Goal: Information Seeking & Learning: Learn about a topic

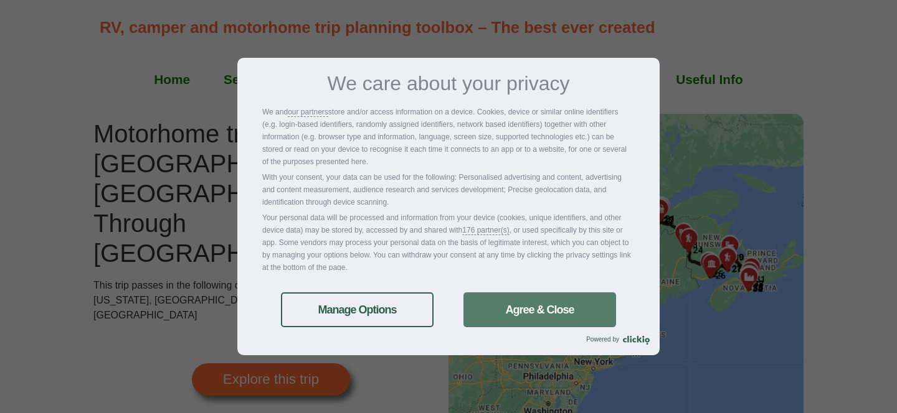
click at [481, 301] on link "Agree & Close" at bounding box center [539, 310] width 153 height 35
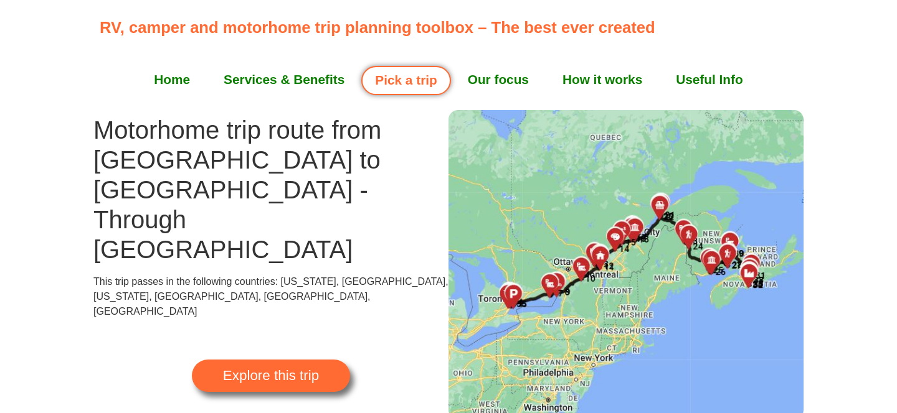
scroll to position [11, 0]
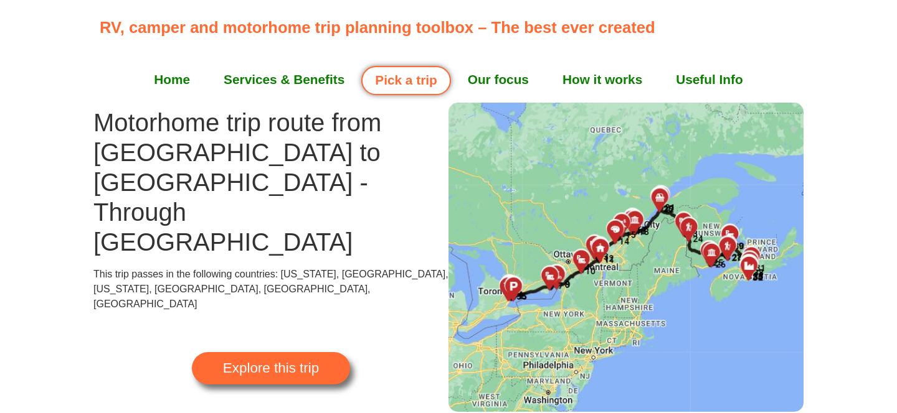
click at [295, 362] on span "Explore this trip" at bounding box center [271, 369] width 96 height 14
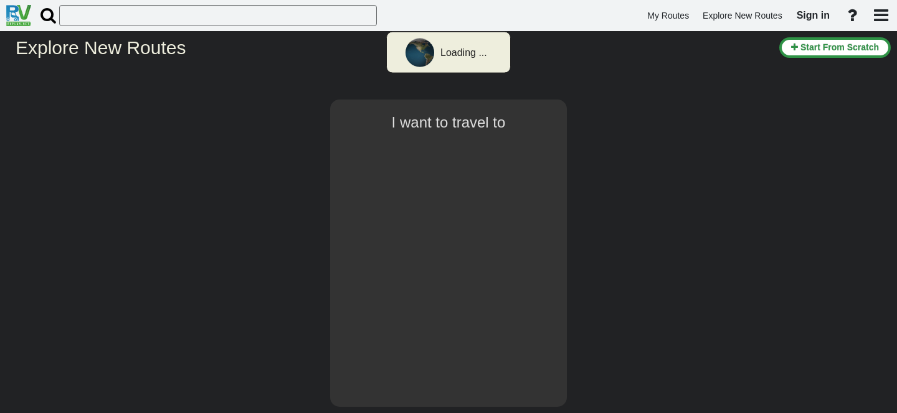
select select "number:8"
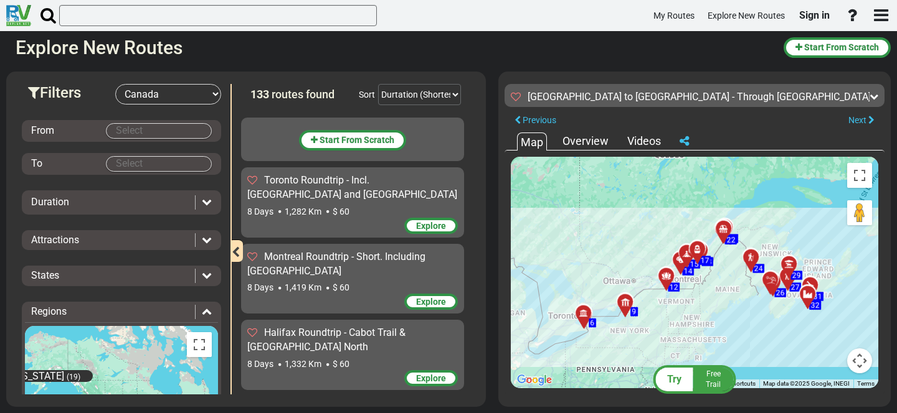
click at [174, 138] on md-autocomplete-wrap at bounding box center [159, 131] width 106 height 16
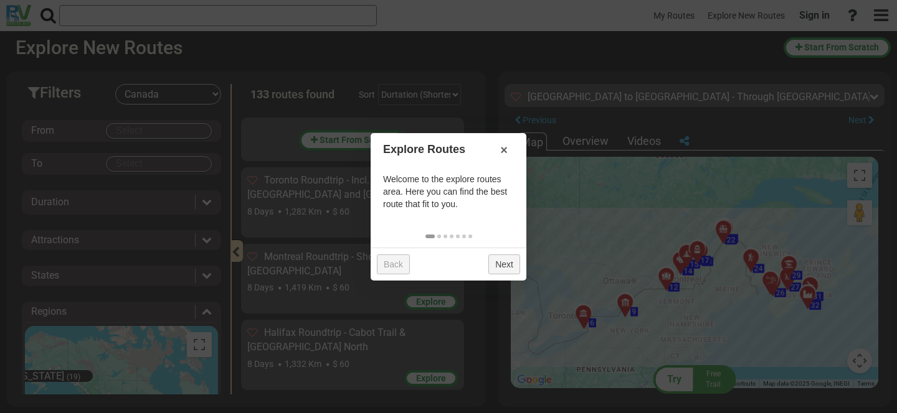
scroll to position [1919, 0]
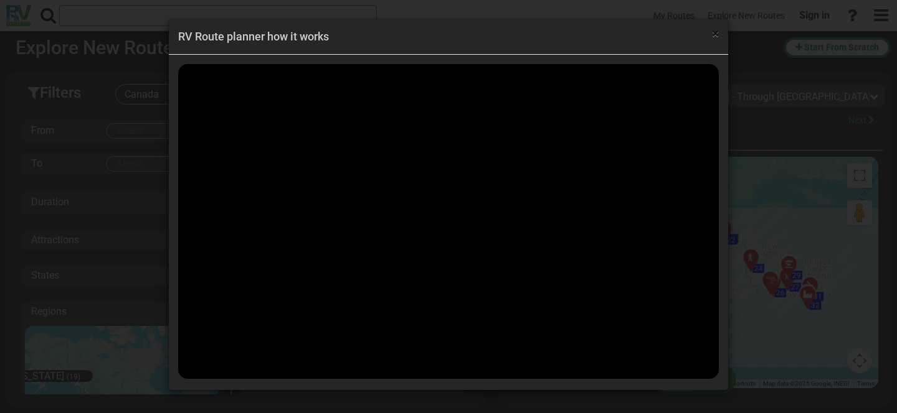
click at [713, 39] on span "×" at bounding box center [715, 33] width 7 height 15
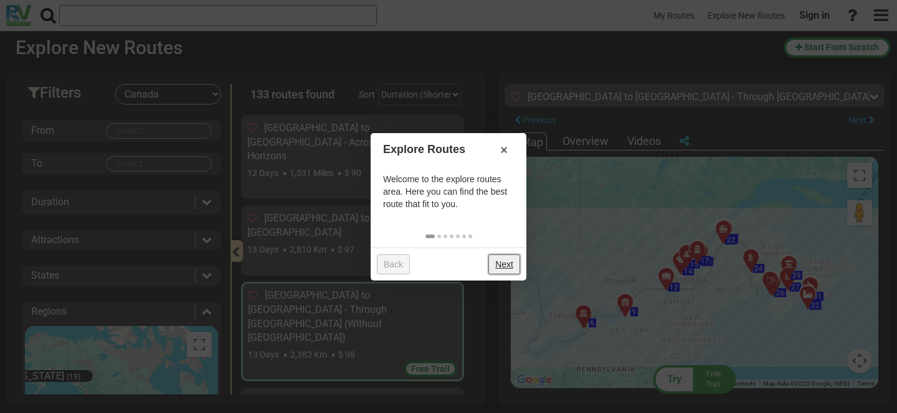
click at [501, 265] on link "Next" at bounding box center [504, 265] width 32 height 20
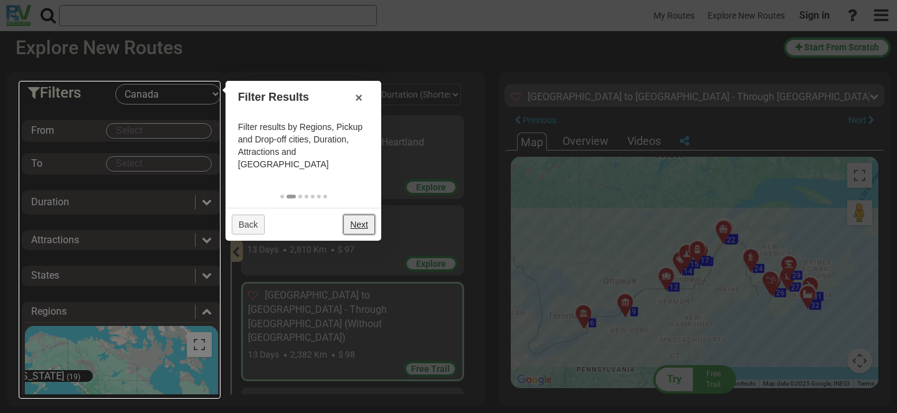
click at [363, 219] on link "Next" at bounding box center [359, 225] width 32 height 20
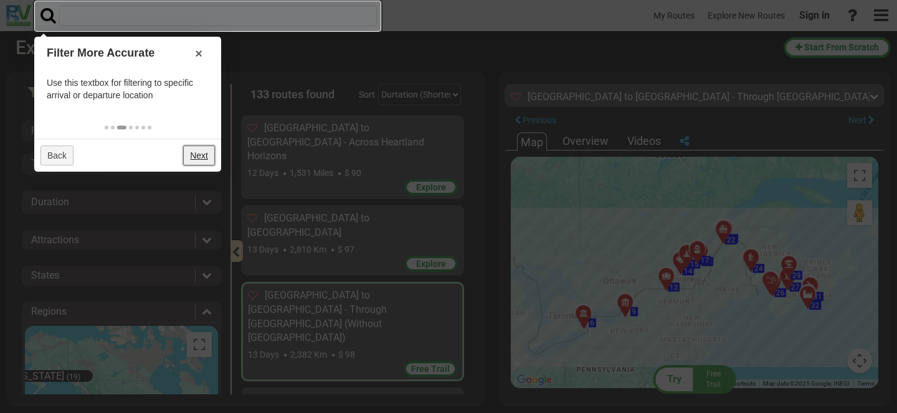
click at [194, 157] on link "Next" at bounding box center [199, 156] width 32 height 20
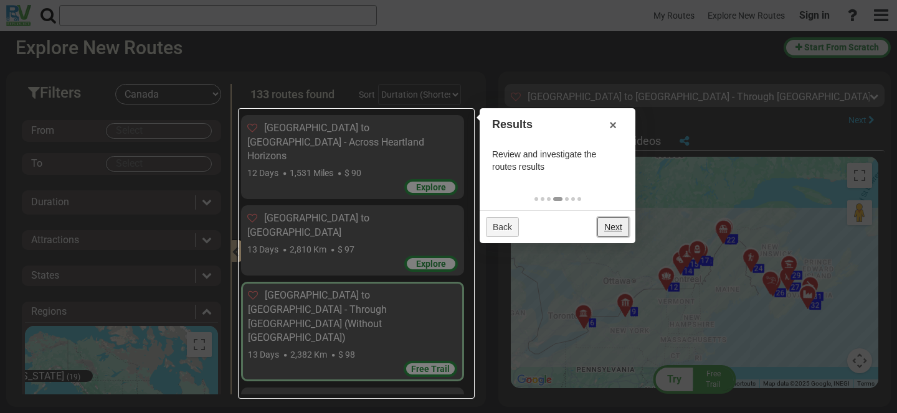
click at [610, 231] on link "Next" at bounding box center [613, 227] width 32 height 20
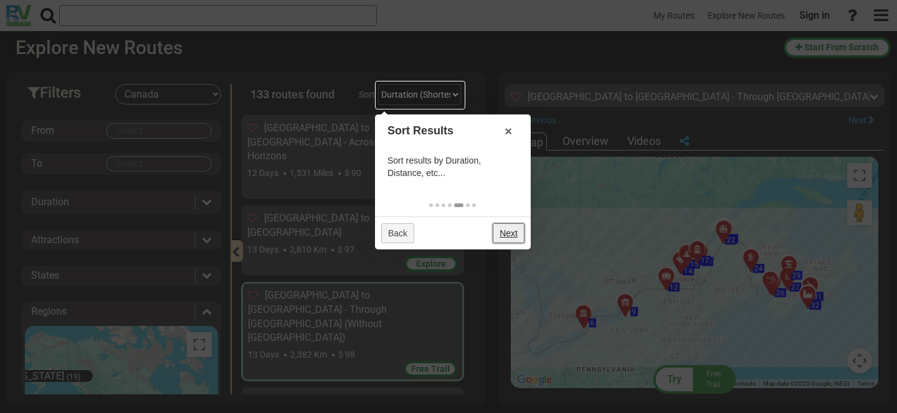
click at [505, 237] on link "Next" at bounding box center [508, 234] width 32 height 20
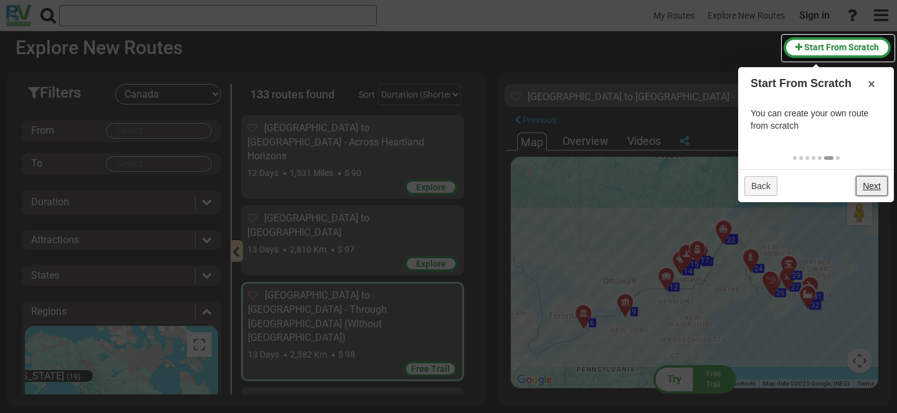
click at [862, 190] on link "Next" at bounding box center [871, 186] width 32 height 20
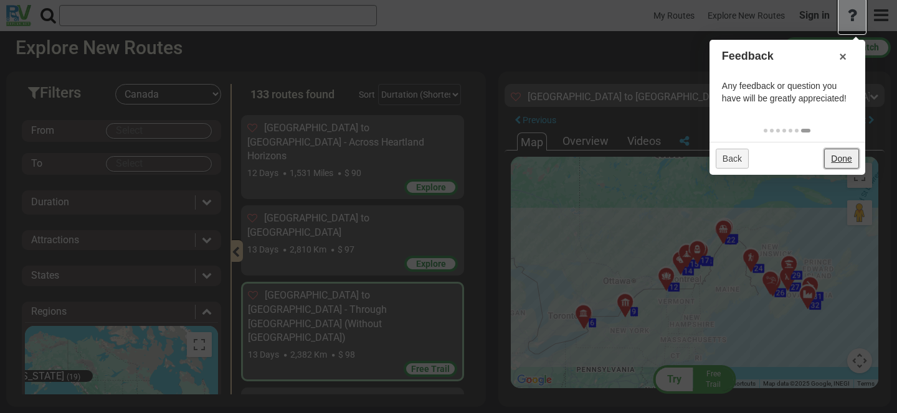
click at [850, 158] on link "Done" at bounding box center [841, 159] width 34 height 20
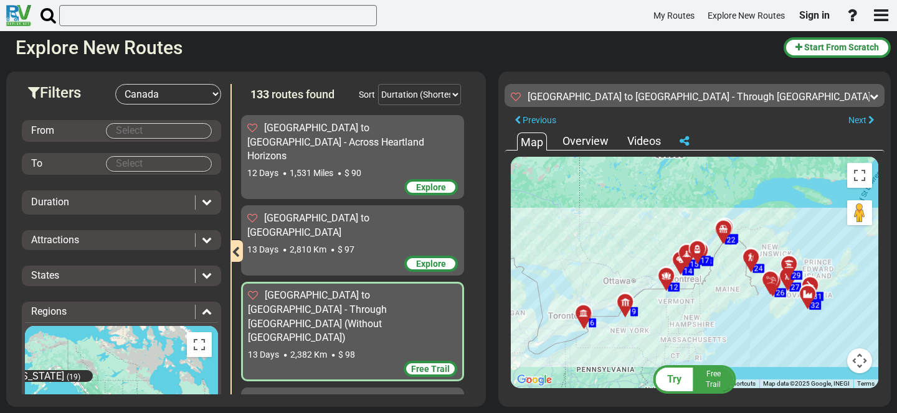
click at [166, 130] on body "My Routes Explore New Routes Sign in ×" at bounding box center [448, 206] width 897 height 413
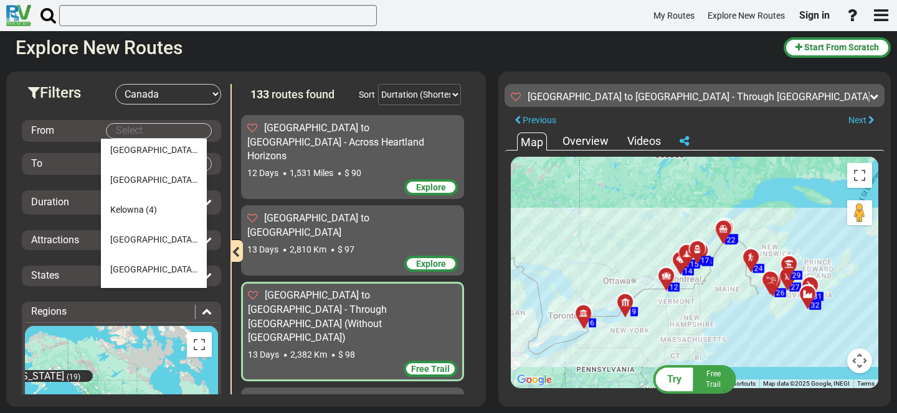
scroll to position [210, 0]
click at [196, 180] on span "(15)" at bounding box center [204, 182] width 16 height 10
type input "Halifax"
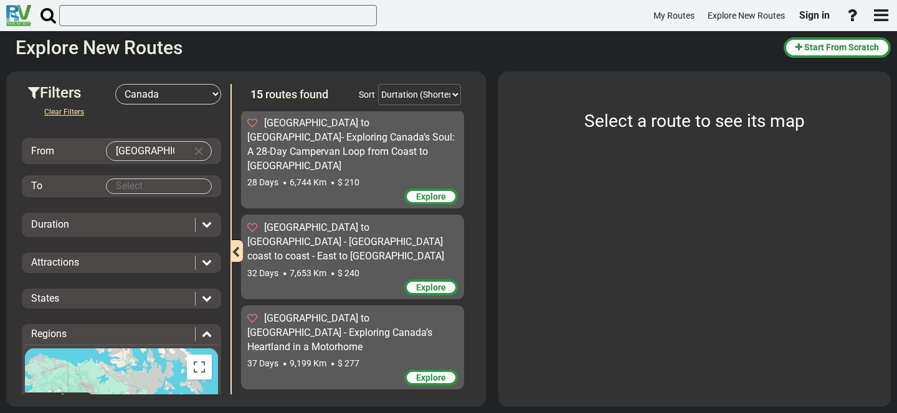
scroll to position [889, 0]
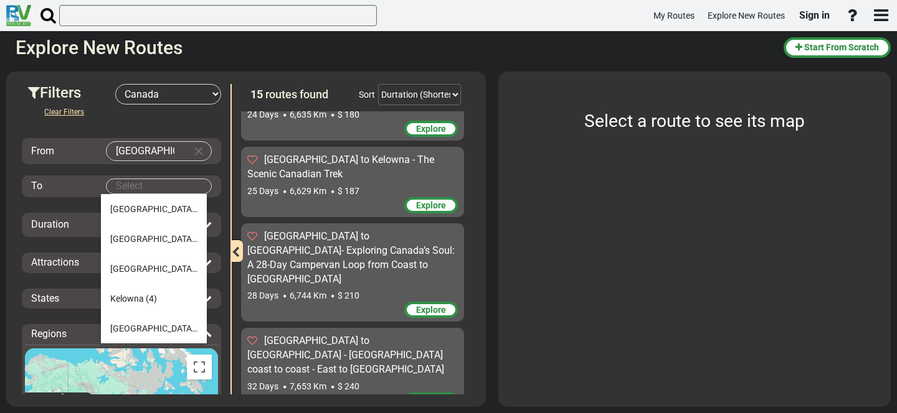
click at [149, 189] on body "My Routes Explore New Routes Sign in ×" at bounding box center [448, 206] width 897 height 413
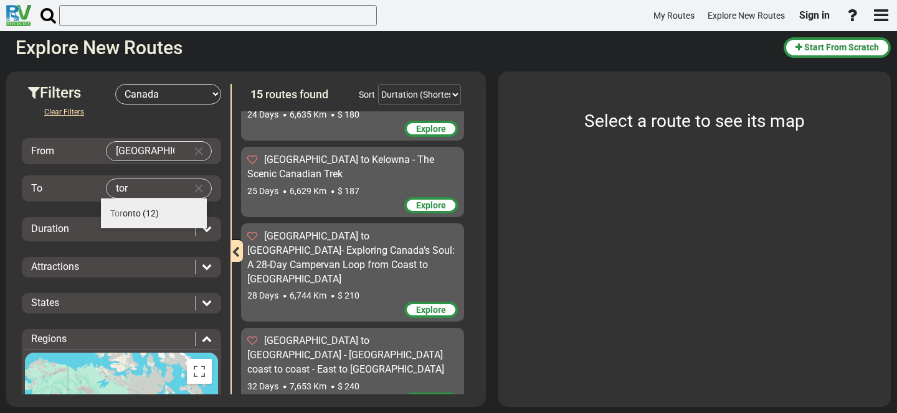
click at [136, 217] on span "Tor onto" at bounding box center [125, 214] width 31 height 10
type input "Toronto"
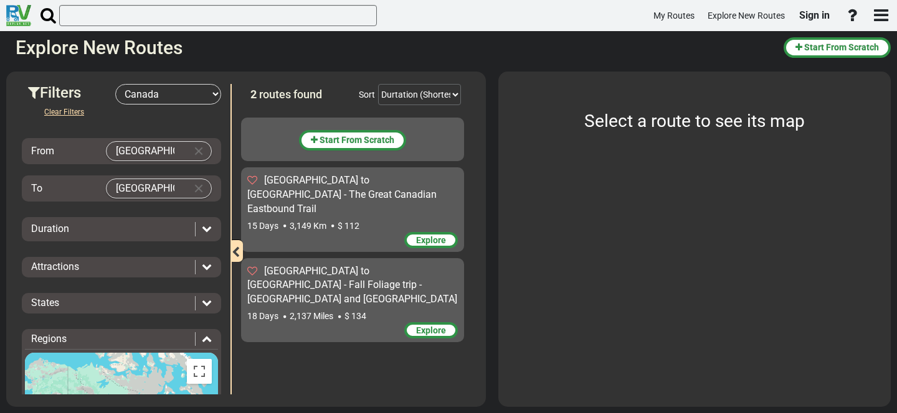
scroll to position [0, 0]
click at [166, 233] on div "Duration" at bounding box center [110, 229] width 158 height 14
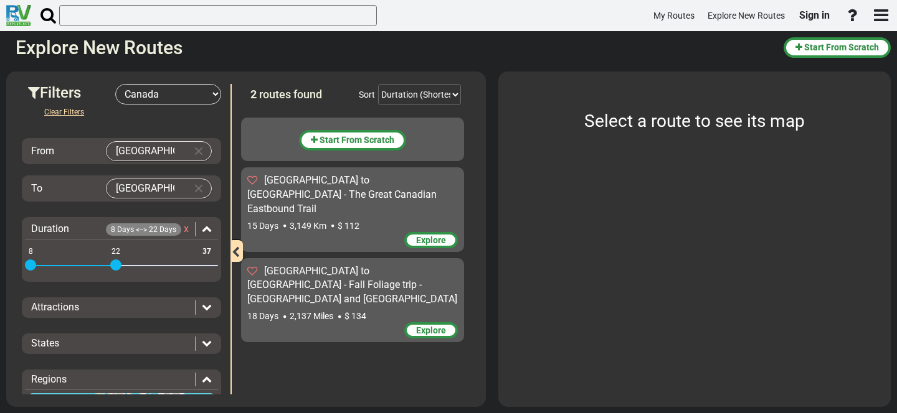
drag, startPoint x: 205, startPoint y: 268, endPoint x: 116, endPoint y: 269, distance: 89.7
click at [116, 269] on span at bounding box center [115, 265] width 11 height 11
drag, startPoint x: 32, startPoint y: 265, endPoint x: 115, endPoint y: 268, distance: 82.2
click at [115, 268] on span at bounding box center [115, 265] width 11 height 11
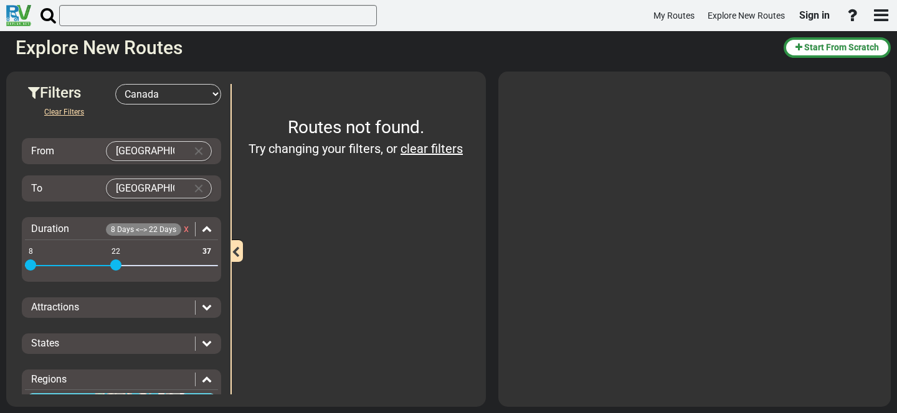
drag, startPoint x: 115, startPoint y: 264, endPoint x: 26, endPoint y: 261, distance: 89.7
click at [26, 265] on div "8 37 8 22 20 - 22" at bounding box center [121, 266] width 193 height 2
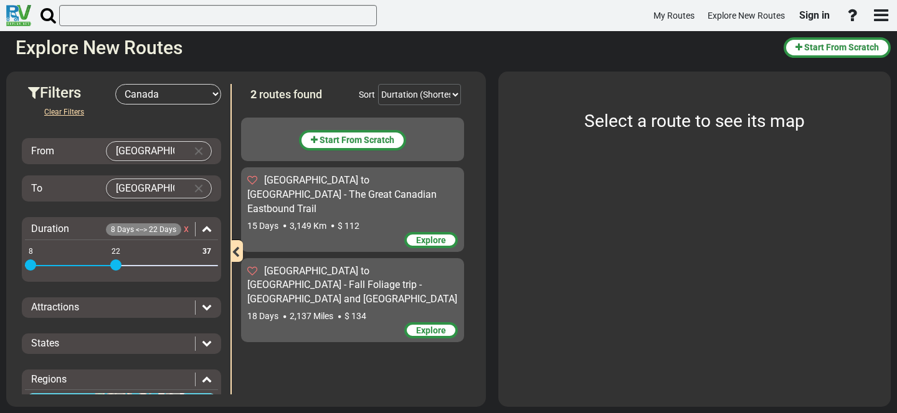
click at [98, 306] on div "Attractions" at bounding box center [113, 308] width 164 height 14
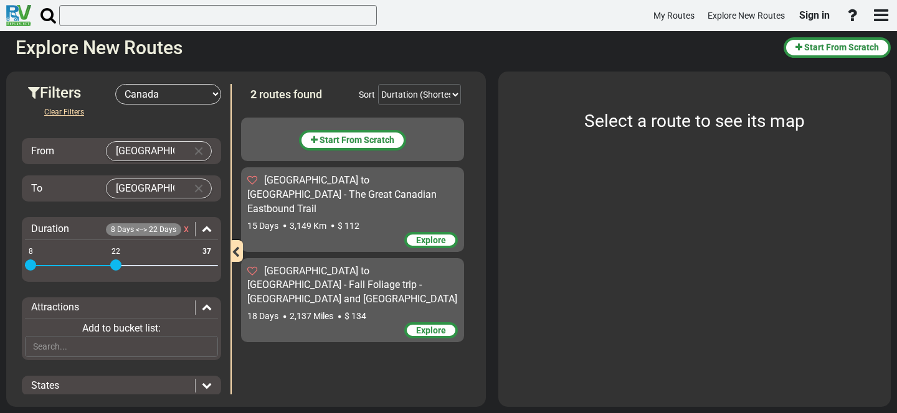
click at [98, 306] on div "Attractions" at bounding box center [113, 308] width 164 height 14
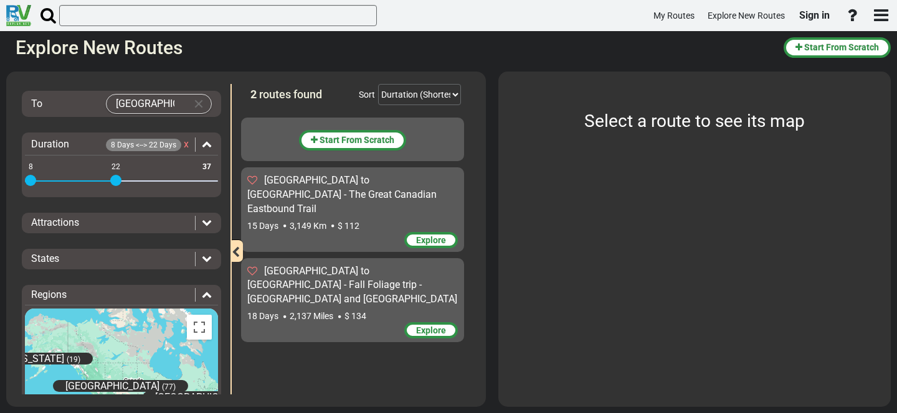
scroll to position [90, 0]
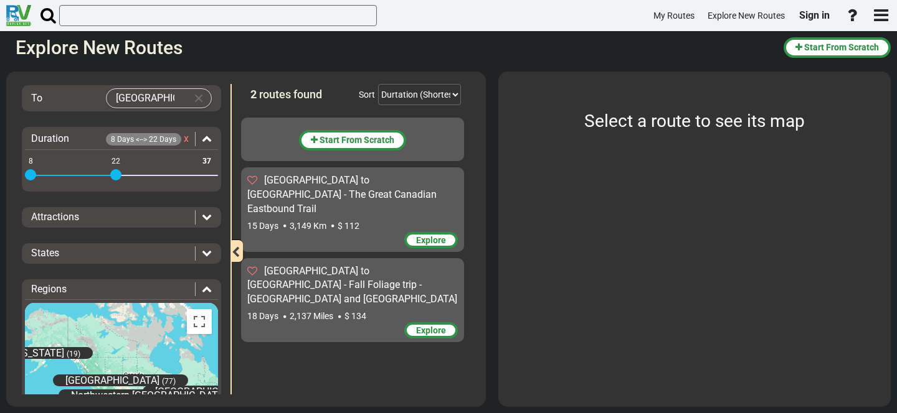
click at [273, 311] on span "18 Days" at bounding box center [262, 316] width 31 height 10
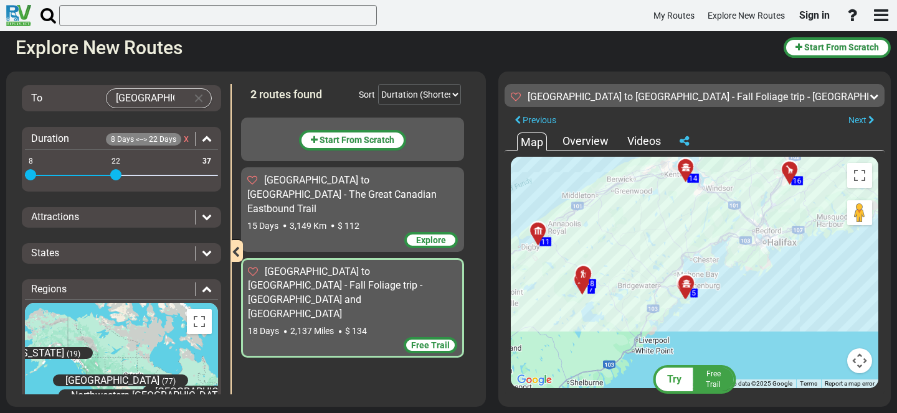
drag, startPoint x: 797, startPoint y: 278, endPoint x: 603, endPoint y: 252, distance: 195.3
click at [603, 252] on div "To activate drag with keyboard, press Alt + Enter. Once in keyboard drag state,…" at bounding box center [694, 273] width 367 height 232
click at [580, 278] on div at bounding box center [587, 279] width 21 height 19
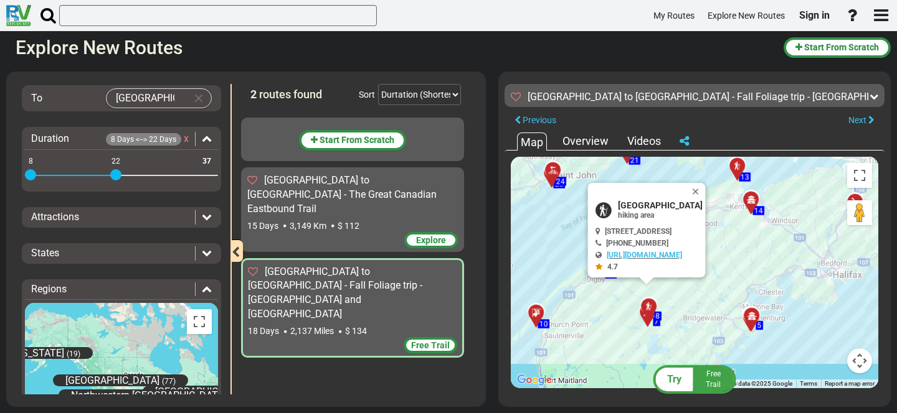
click at [646, 319] on div at bounding box center [651, 317] width 21 height 19
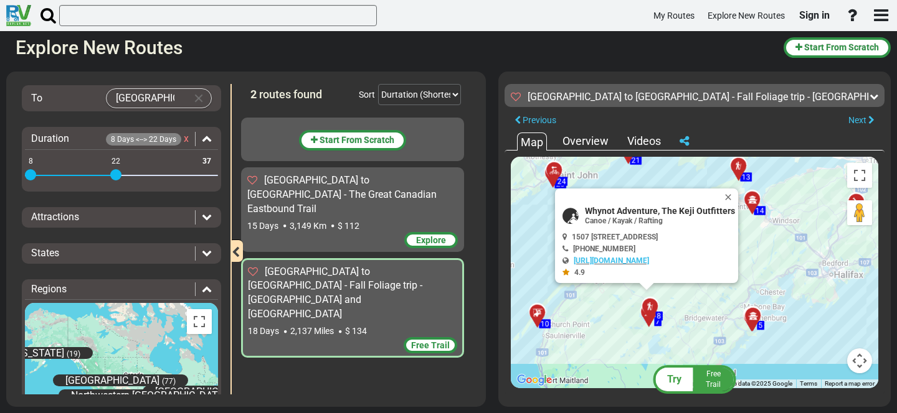
click at [753, 326] on div at bounding box center [756, 320] width 21 height 19
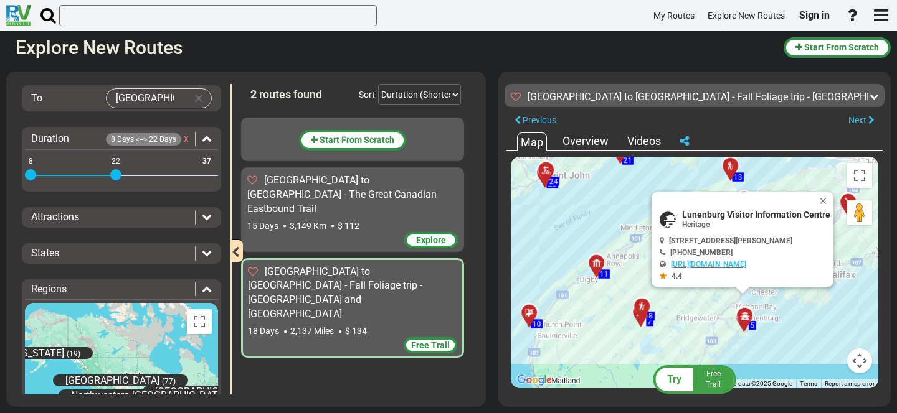
click at [541, 316] on div at bounding box center [533, 317] width 21 height 19
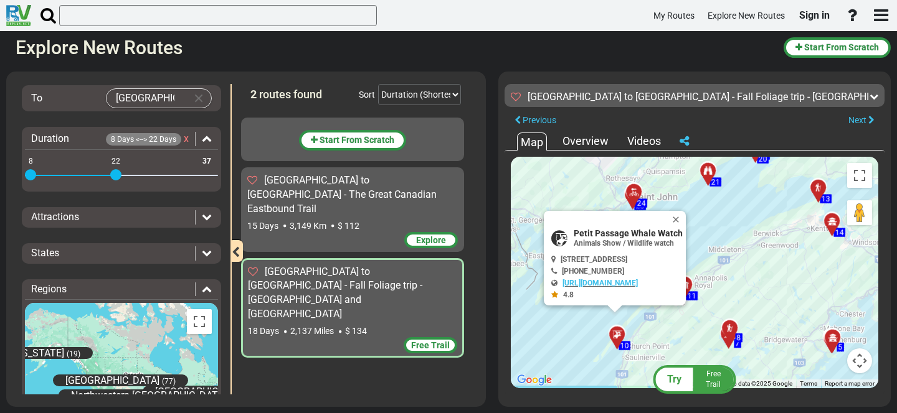
drag, startPoint x: 710, startPoint y: 334, endPoint x: 643, endPoint y: 404, distance: 97.3
click at [643, 404] on div "Try Free Trail Halifax to Toronto - Fall Foliage trip - Canada and USA 2,137 Mi…" at bounding box center [694, 240] width 392 height 336
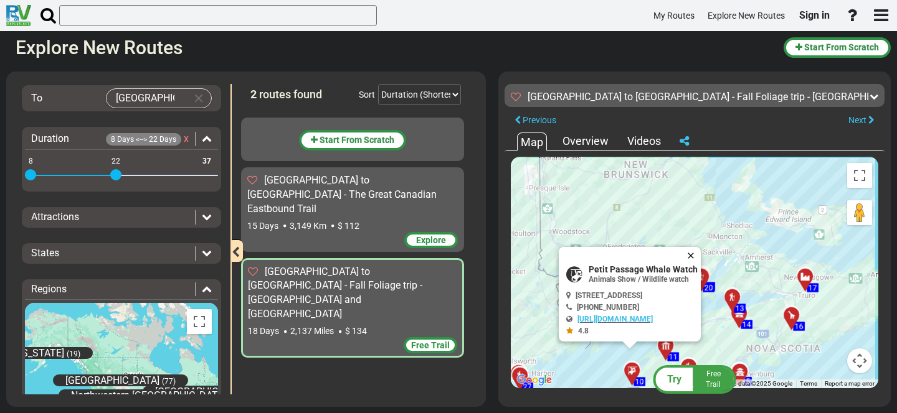
click at [700, 255] on button "Close" at bounding box center [692, 255] width 15 height 17
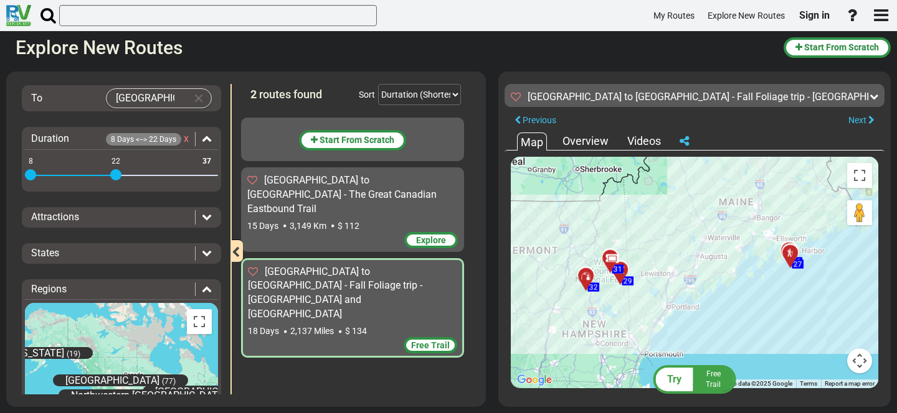
drag, startPoint x: 624, startPoint y: 273, endPoint x: 895, endPoint y: 145, distance: 299.7
click at [895, 145] on div "Filters -- Select Destination -- Europe United States Canada Australia New Zeal…" at bounding box center [448, 239] width 897 height 348
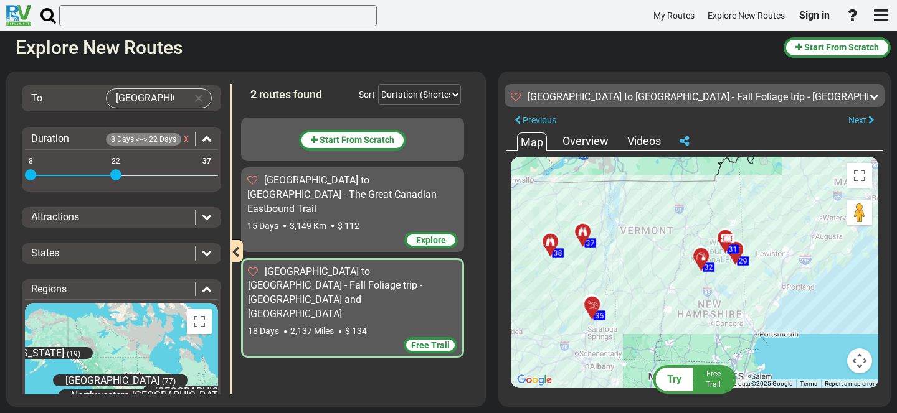
drag, startPoint x: 695, startPoint y: 202, endPoint x: 814, endPoint y: 187, distance: 119.8
click at [814, 187] on div "To activate drag with keyboard, press Alt + Enter. Once in keyboard drag state,…" at bounding box center [694, 273] width 367 height 232
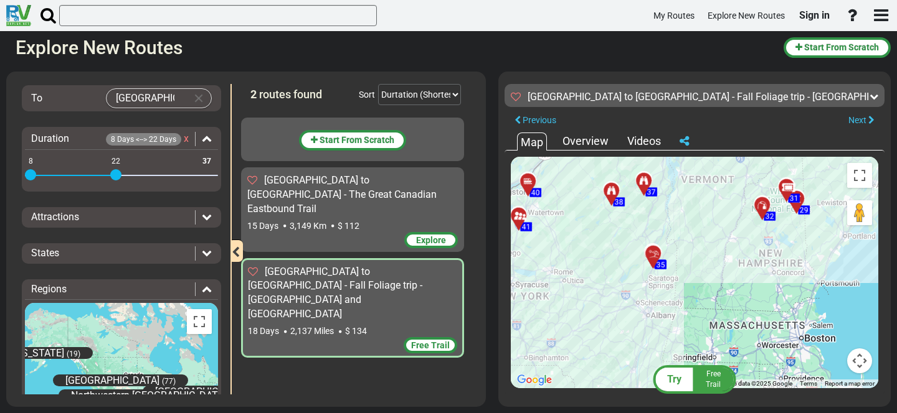
drag, startPoint x: 642, startPoint y: 245, endPoint x: 705, endPoint y: 191, distance: 83.1
click at [705, 191] on div "To activate drag with keyboard, press Alt + Enter. Once in keyboard drag state,…" at bounding box center [694, 273] width 367 height 232
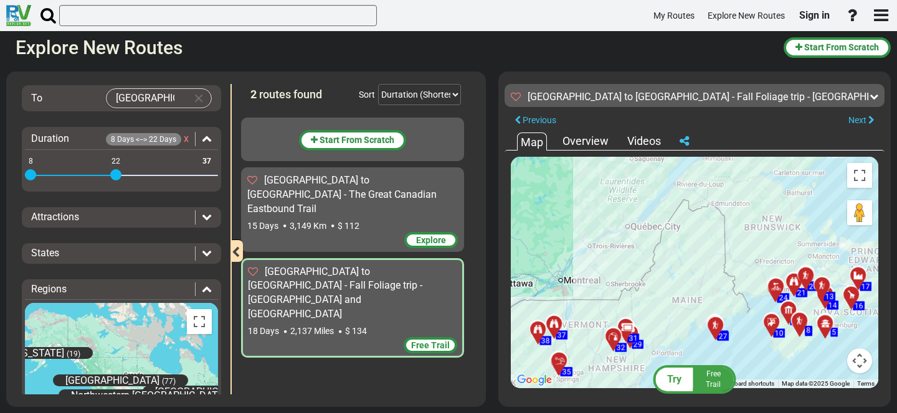
drag, startPoint x: 749, startPoint y: 222, endPoint x: 621, endPoint y: 369, distance: 194.6
click at [621, 369] on div "To activate drag with keyboard, press Alt + Enter. Once in keyboard drag state,…" at bounding box center [694, 273] width 367 height 232
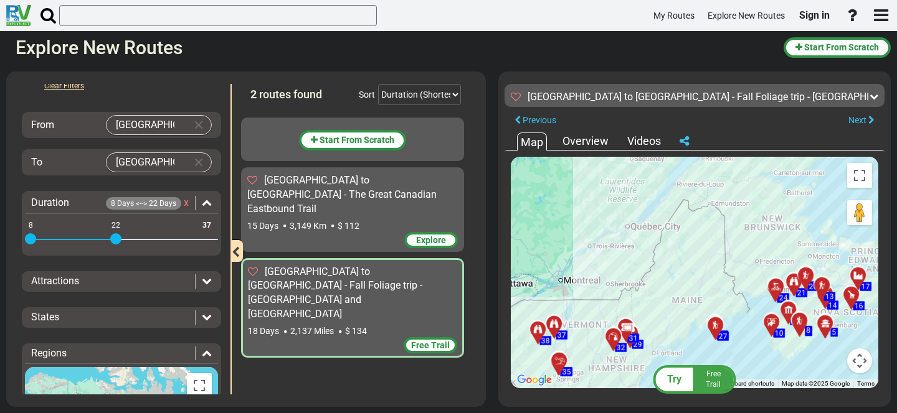
scroll to position [30, 0]
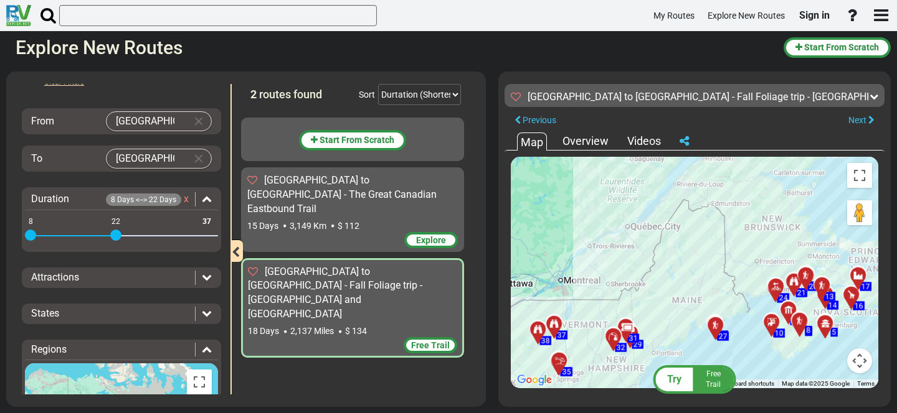
click at [146, 310] on div "States" at bounding box center [110, 314] width 158 height 14
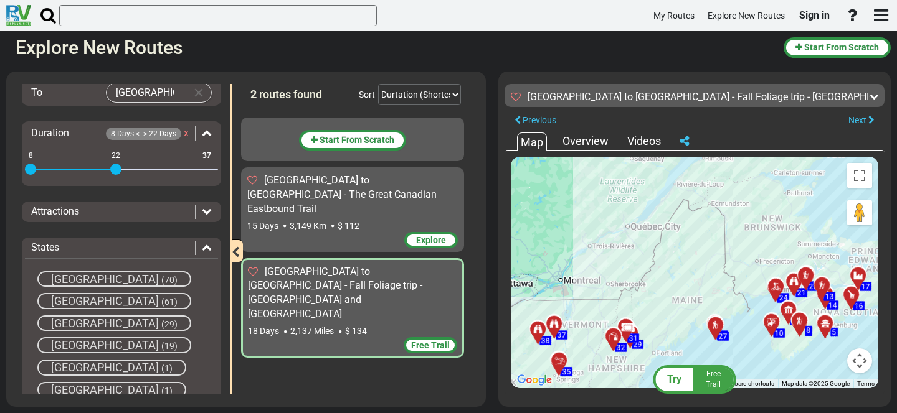
scroll to position [95, 0]
click at [186, 252] on div "States" at bounding box center [121, 249] width 193 height 14
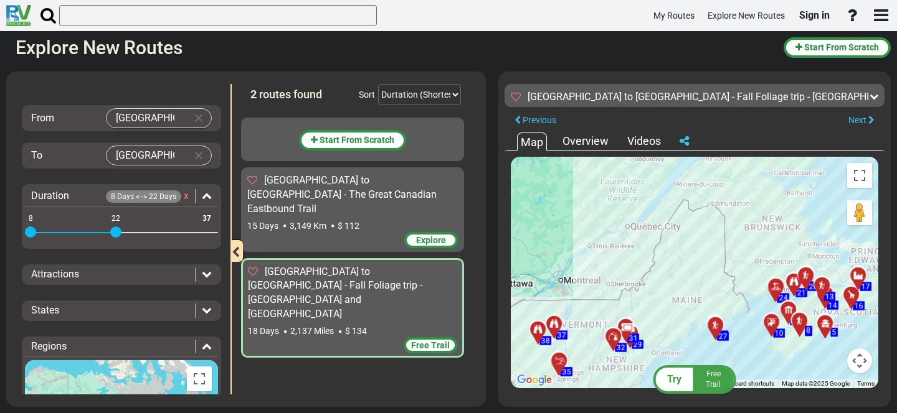
scroll to position [41, 0]
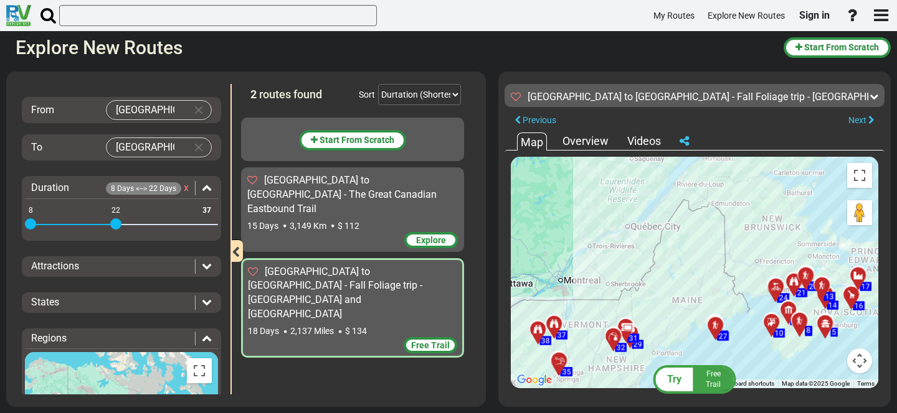
click at [281, 220] on div "15 Days 3,149 Km $ 112" at bounding box center [352, 226] width 210 height 12
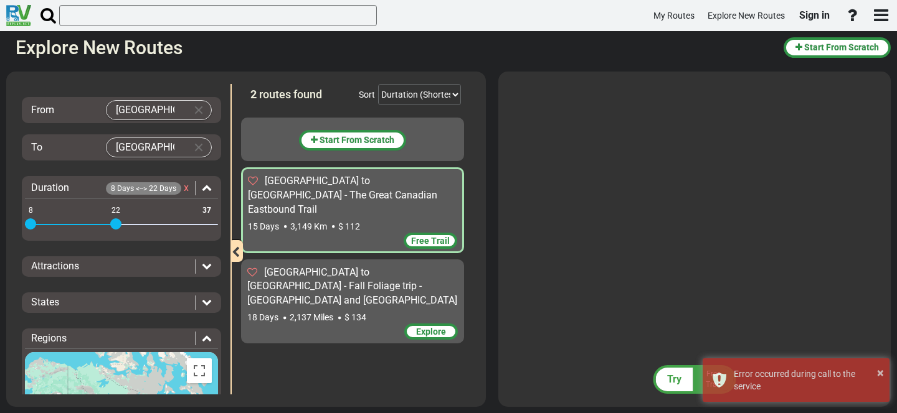
click at [383, 197] on div "Halifax to Toronto - The Great Canadian Eastbound Trail" at bounding box center [352, 195] width 209 height 43
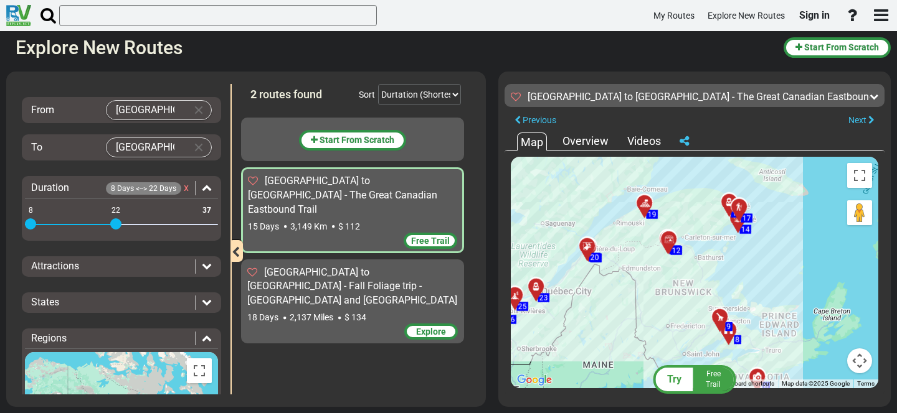
drag, startPoint x: 746, startPoint y: 255, endPoint x: 633, endPoint y: 315, distance: 128.4
click at [633, 315] on div "To activate drag with keyboard, press Alt + Enter. Once in keyboard drag state,…" at bounding box center [694, 273] width 367 height 232
click at [722, 320] on div at bounding box center [723, 322] width 21 height 19
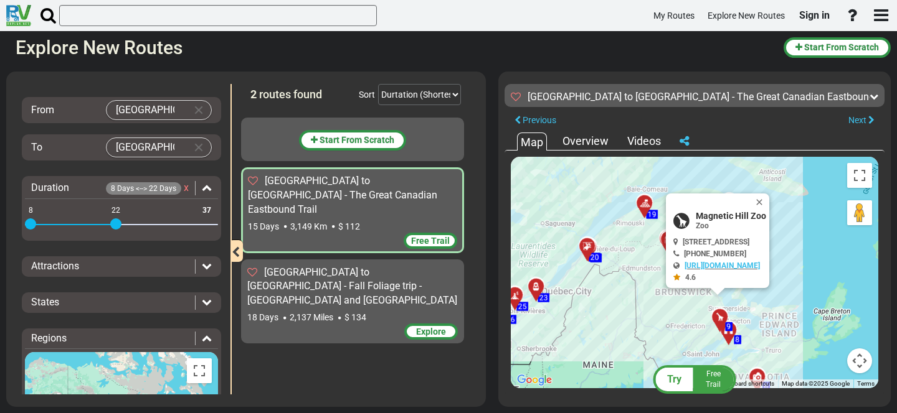
click at [656, 326] on div "To activate drag with keyboard, press Alt + Enter. Once in keyboard drag state,…" at bounding box center [694, 273] width 367 height 232
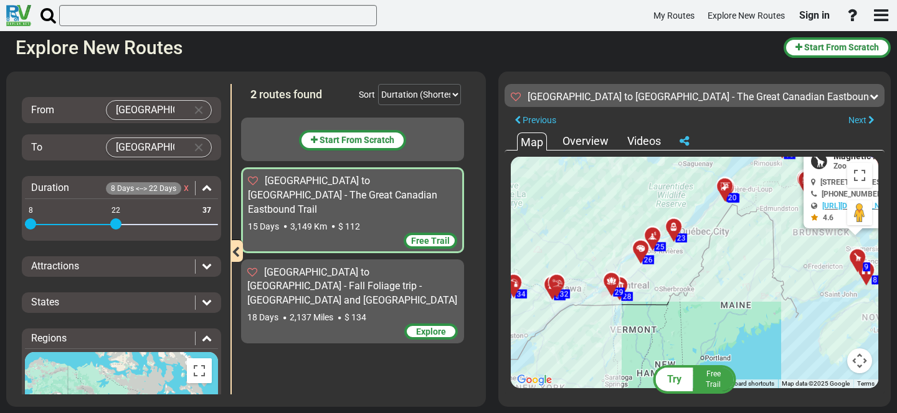
drag, startPoint x: 656, startPoint y: 326, endPoint x: 798, endPoint y: 265, distance: 154.5
click at [798, 265] on div "To activate drag with keyboard, press Alt + Enter. Once in keyboard drag state,…" at bounding box center [694, 273] width 367 height 232
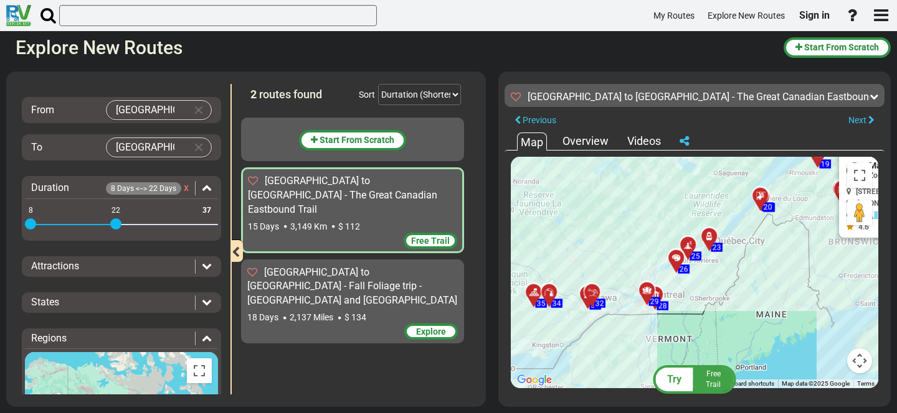
drag, startPoint x: 718, startPoint y: 268, endPoint x: 760, endPoint y: 281, distance: 43.7
click at [760, 281] on div "To activate drag with keyboard, press Alt + Enter. Once in keyboard drag state,…" at bounding box center [694, 273] width 367 height 232
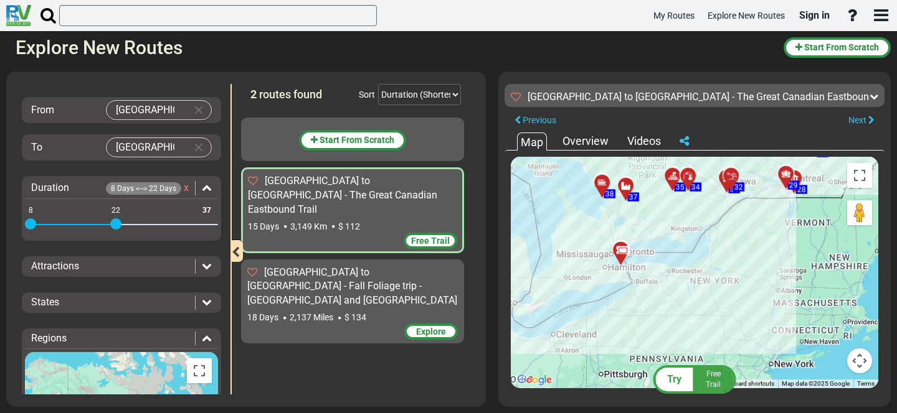
drag, startPoint x: 760, startPoint y: 281, endPoint x: 896, endPoint y: 166, distance: 178.4
click at [896, 166] on div "Filters -- Select Destination -- Europe United States Canada Australia New Zeal…" at bounding box center [448, 239] width 897 height 348
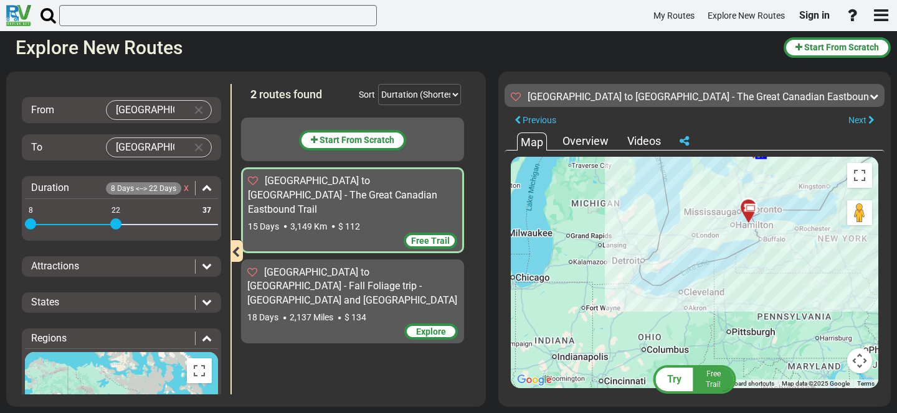
drag, startPoint x: 722, startPoint y: 279, endPoint x: 852, endPoint y: 237, distance: 136.2
click at [852, 237] on div "To activate drag with keyboard, press Alt + Enter. Once in keyboard drag state,…" at bounding box center [694, 273] width 367 height 232
click at [107, 298] on div "States" at bounding box center [110, 303] width 158 height 14
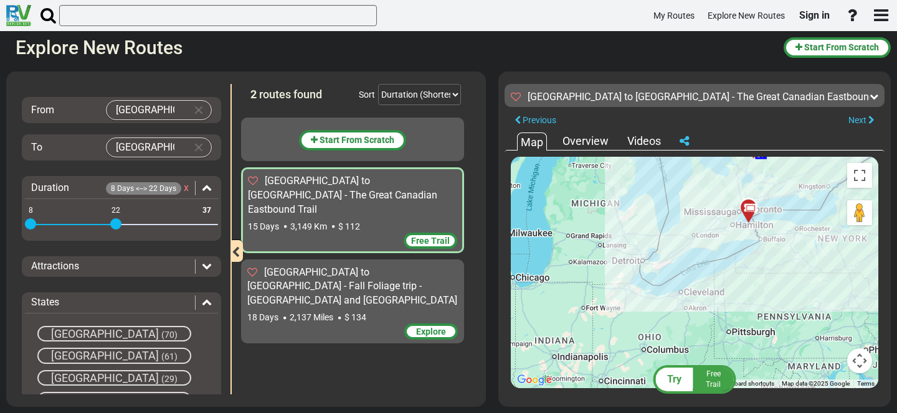
click at [105, 272] on div "Attractions" at bounding box center [113, 267] width 164 height 14
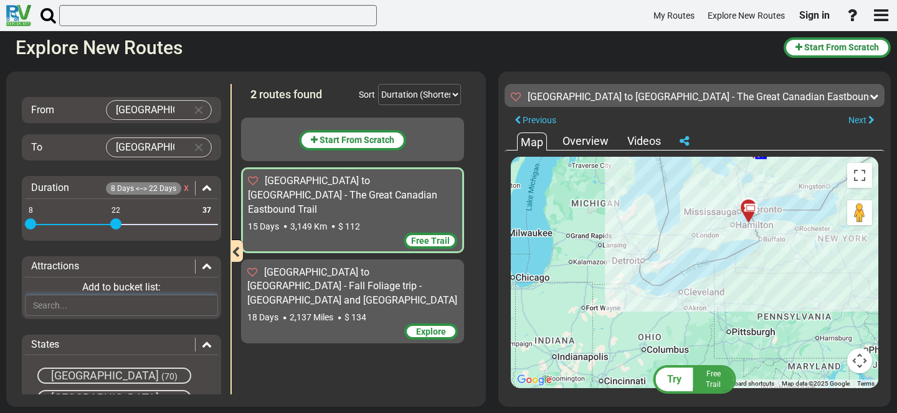
click at [95, 301] on input "text" at bounding box center [121, 305] width 193 height 21
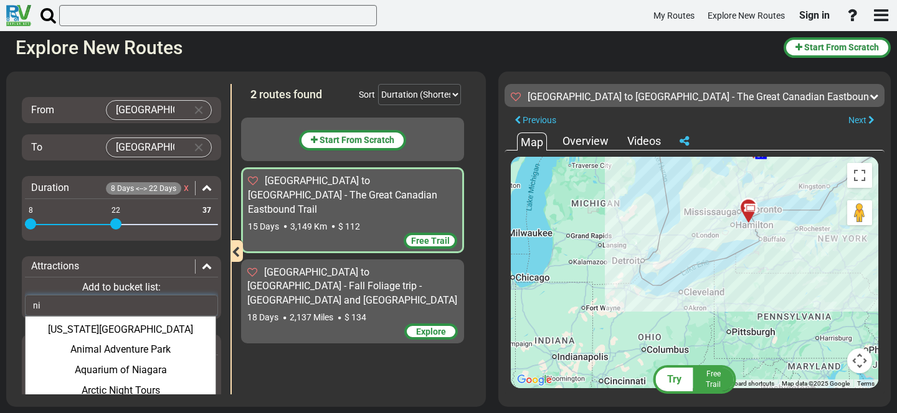
type input "n"
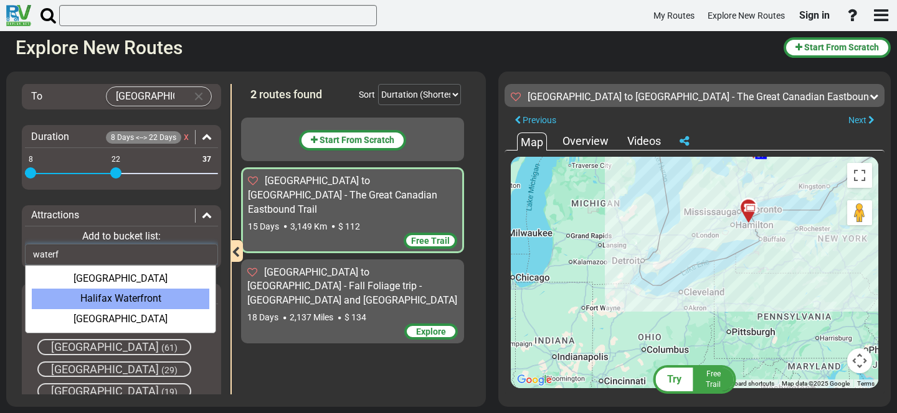
scroll to position [90, 0]
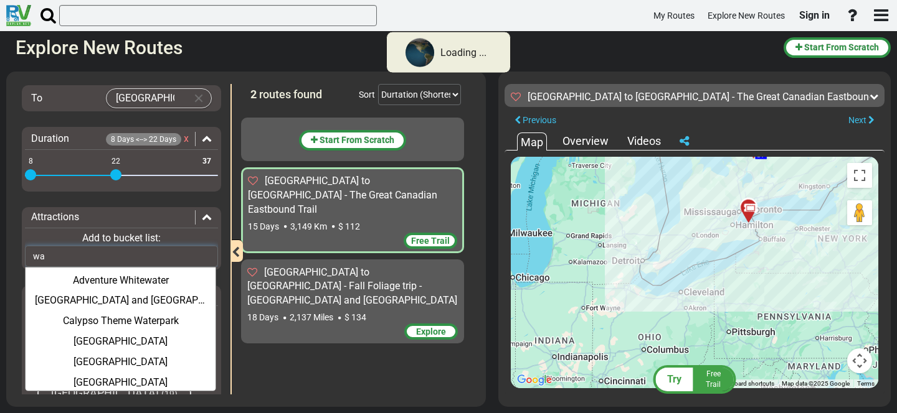
type input "w"
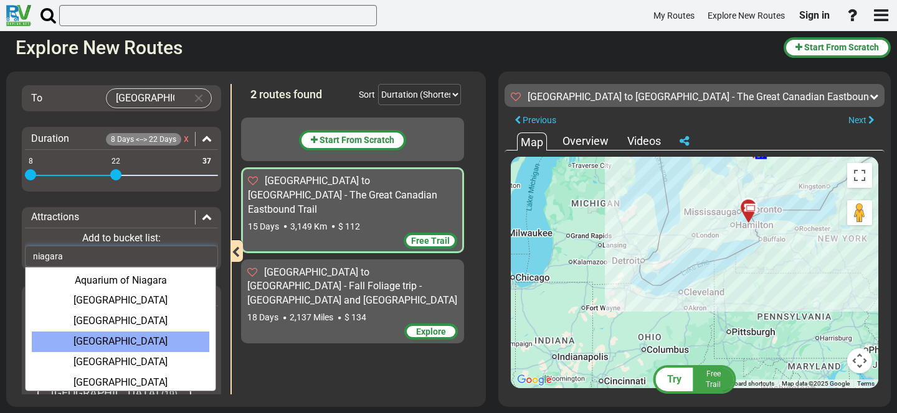
scroll to position [6, 0]
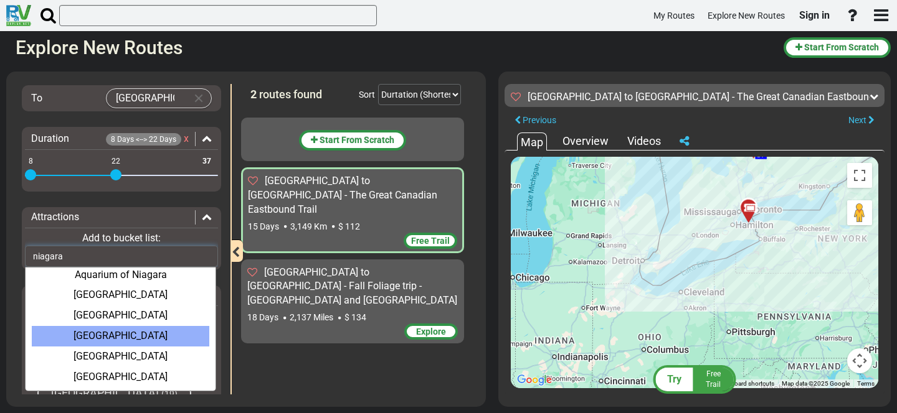
type input "niagara"
click at [91, 343] on div "Niagara Falls Observation Tower" at bounding box center [120, 336] width 177 height 21
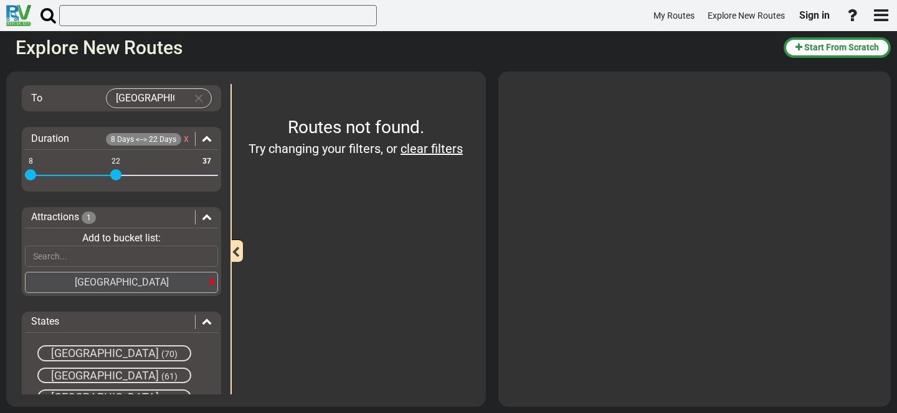
click at [202, 278] on div "x Niagara Falls Observation Tower" at bounding box center [121, 283] width 193 height 22
click at [209, 284] on div "x" at bounding box center [212, 281] width 6 height 16
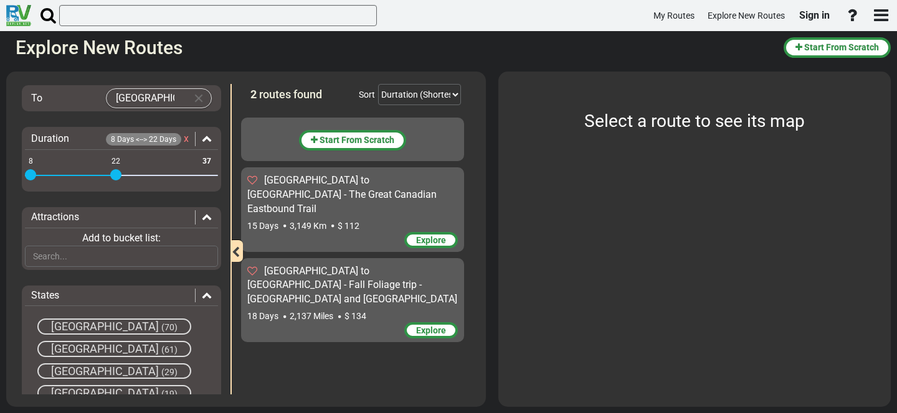
click at [341, 221] on span "$ 112" at bounding box center [348, 226] width 22 height 10
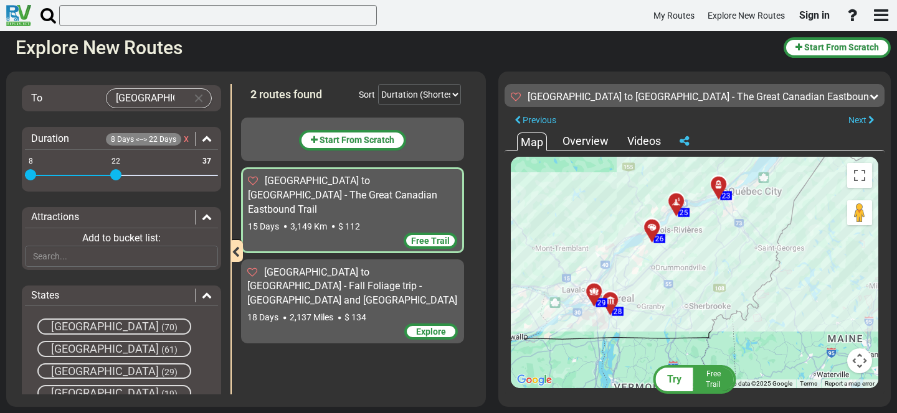
drag, startPoint x: 677, startPoint y: 266, endPoint x: 821, endPoint y: 333, distance: 158.8
click at [821, 333] on div "To activate drag with keyboard, press Alt + Enter. Once in keyboard drag state,…" at bounding box center [694, 273] width 367 height 232
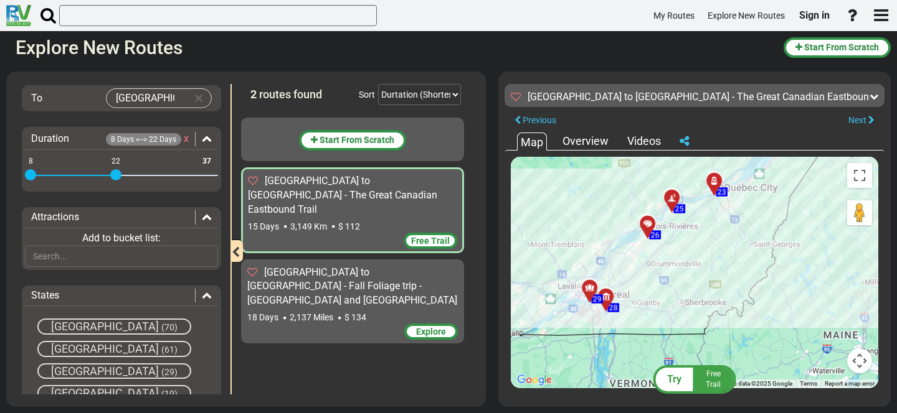
click at [704, 290] on div "To activate drag with keyboard, press Alt + Enter. Once in keyboard drag state,…" at bounding box center [694, 273] width 367 height 232
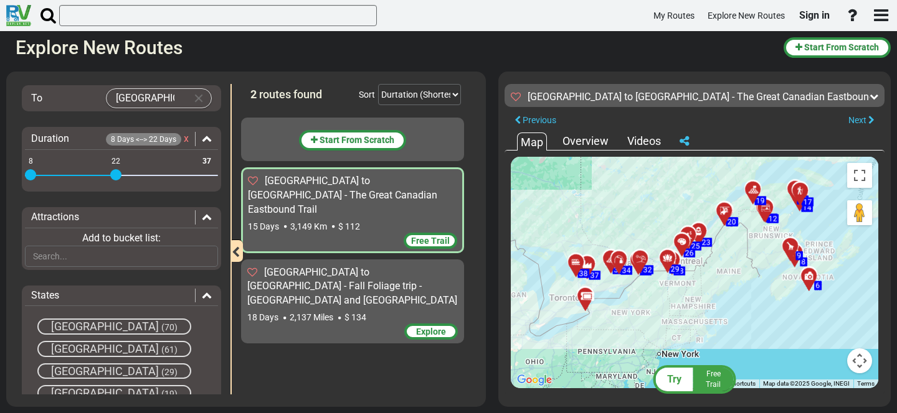
drag, startPoint x: 680, startPoint y: 217, endPoint x: 669, endPoint y: 189, distance: 30.4
click at [669, 187] on div "To activate drag with keyboard, press Alt + Enter. Once in keyboard drag state,…" at bounding box center [694, 273] width 367 height 232
click at [594, 139] on div "Overview" at bounding box center [585, 141] width 52 height 16
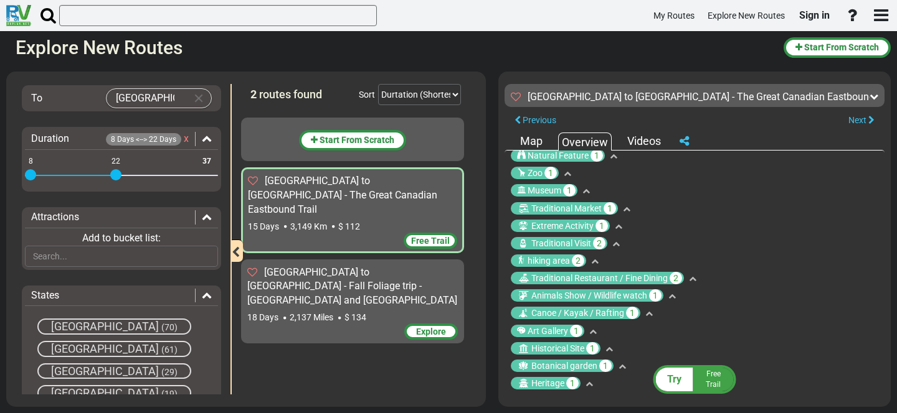
scroll to position [1123, 0]
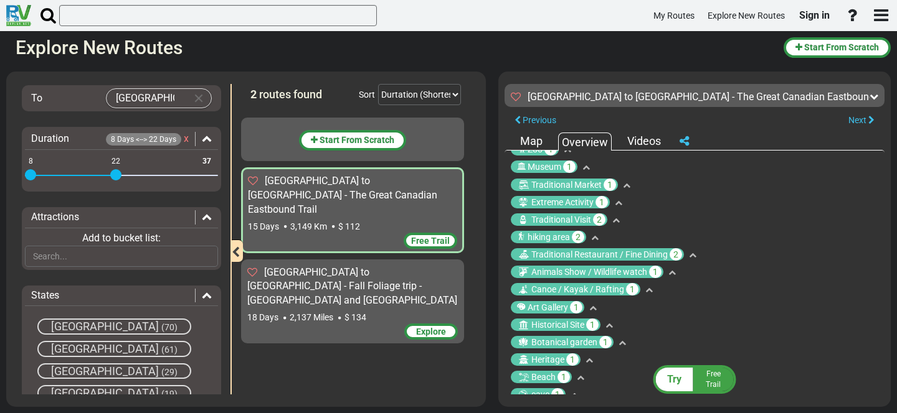
click at [641, 143] on div "Videos" at bounding box center [644, 141] width 40 height 16
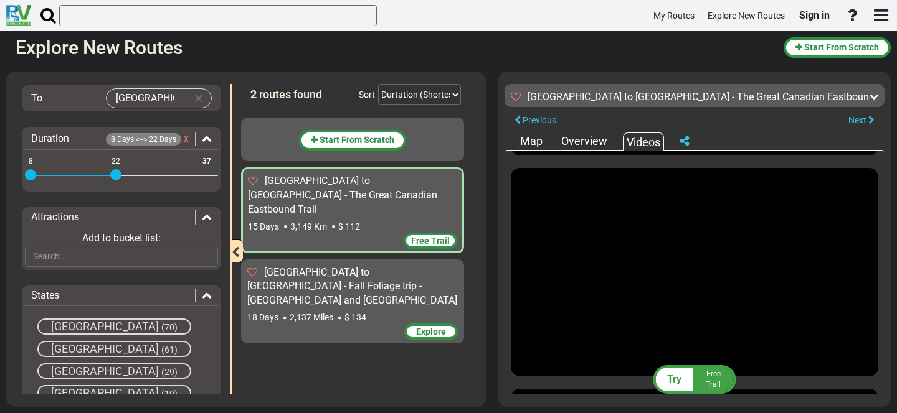
scroll to position [212, 0]
click at [537, 143] on div "Map" at bounding box center [531, 141] width 29 height 16
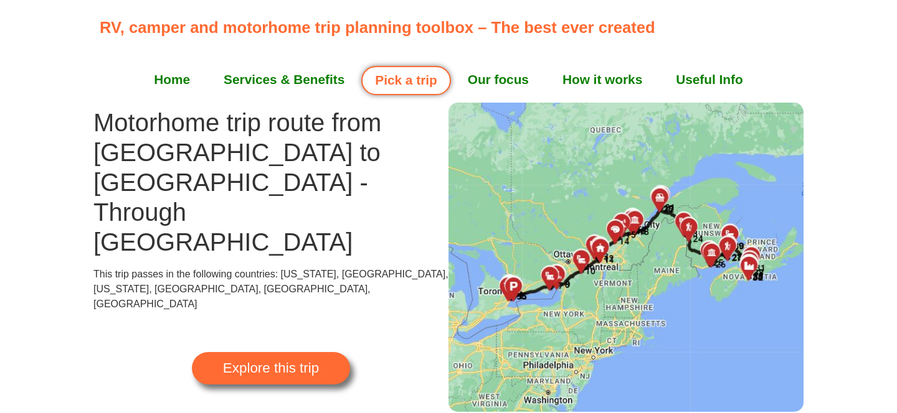
click at [564, 78] on link "How it works" at bounding box center [601, 79] width 113 height 31
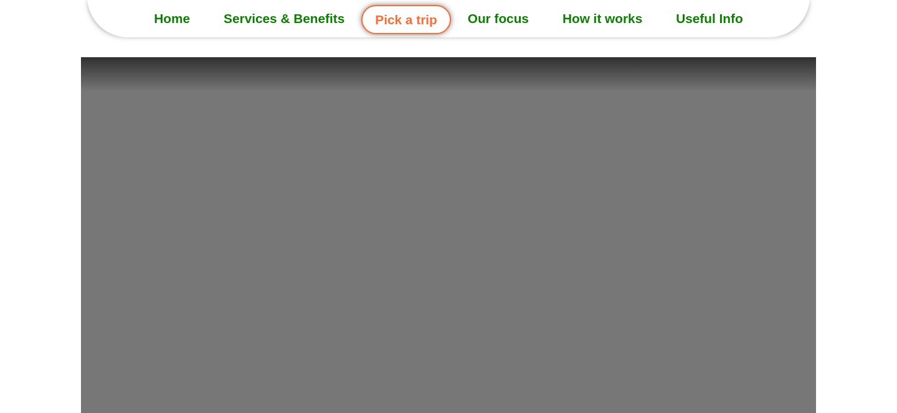
scroll to position [3282, 0]
